Goal: Task Accomplishment & Management: Manage account settings

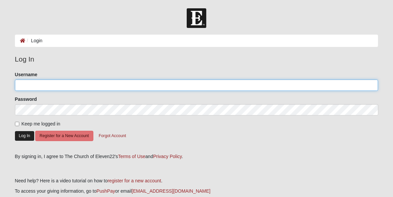
type input "davidfrancis"
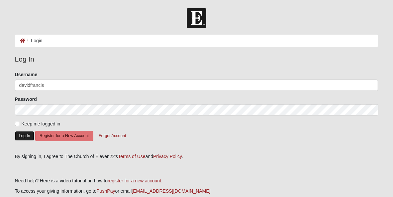
click at [27, 133] on button "Log In" at bounding box center [24, 136] width 19 height 10
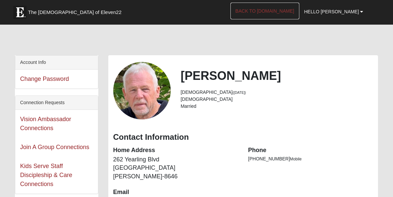
click at [288, 10] on link "Back to [DOMAIN_NAME]" at bounding box center [265, 11] width 69 height 17
